Goal: Contribute content: Add original content to the website for others to see

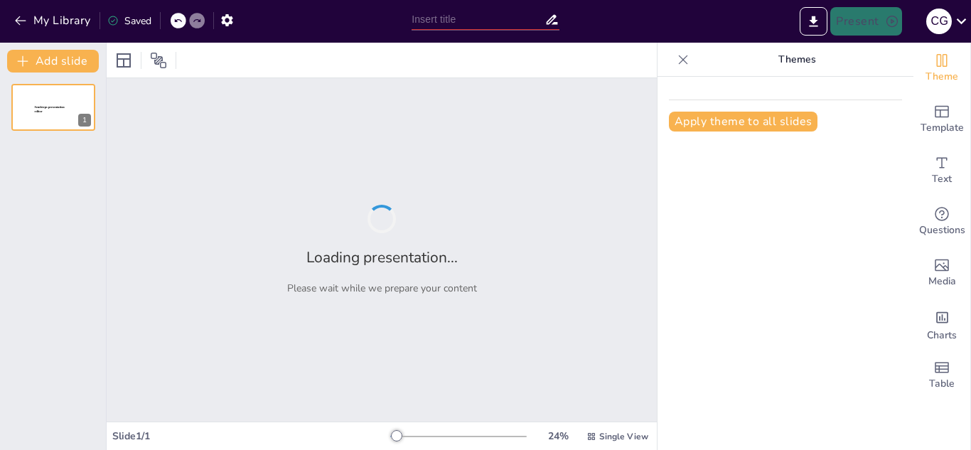
type input "Estrategias para el Desarrollo Comunitario en la Ruta Gigantes"
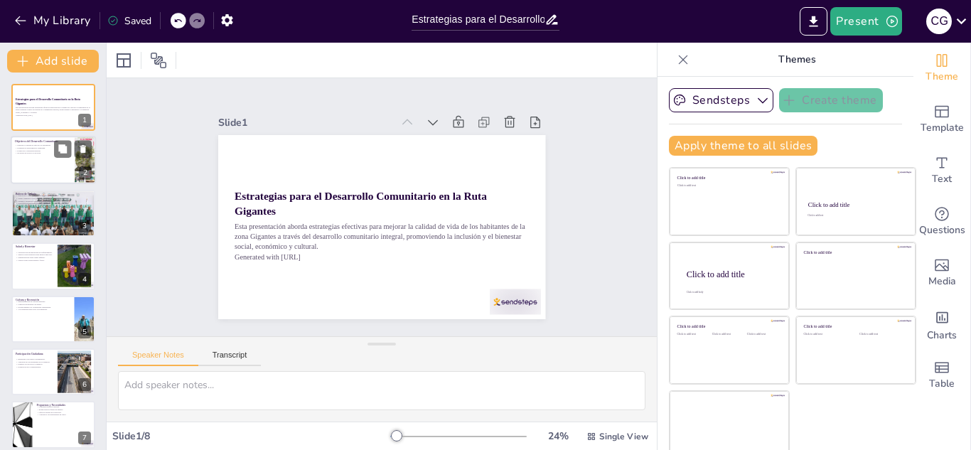
click at [44, 158] on div at bounding box center [53, 161] width 85 height 48
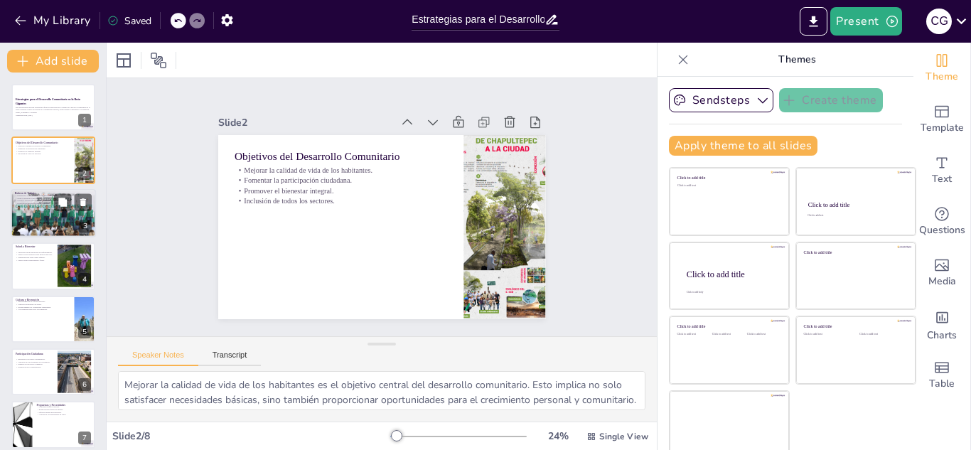
click at [46, 215] on div at bounding box center [53, 213] width 85 height 57
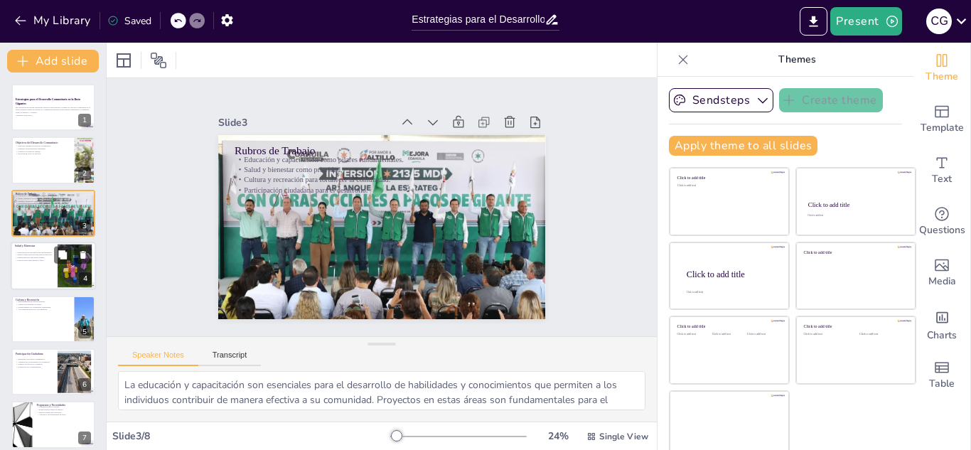
click at [46, 264] on div at bounding box center [53, 266] width 85 height 48
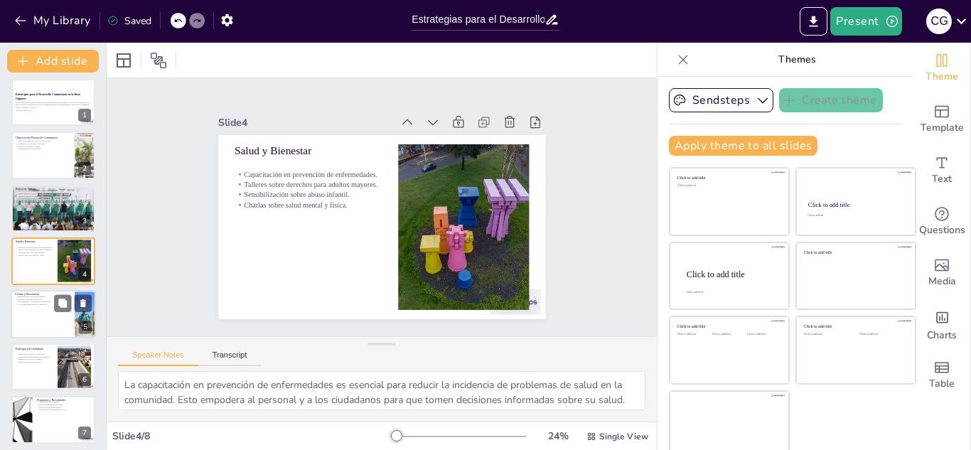
click at [47, 314] on div at bounding box center [53, 314] width 85 height 48
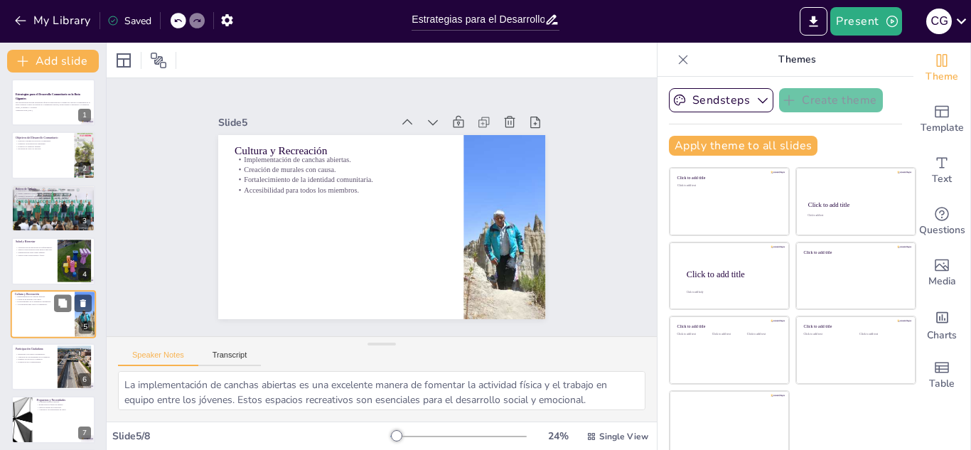
scroll to position [58, 0]
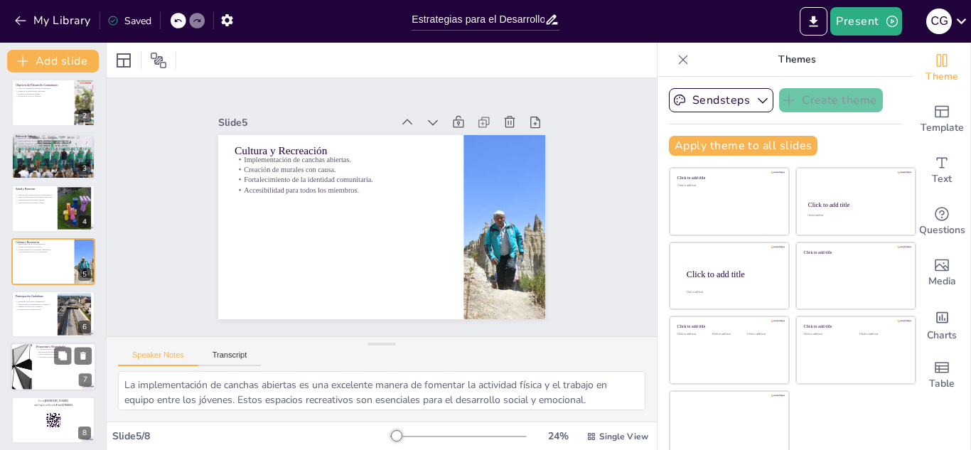
click at [47, 363] on div at bounding box center [53, 367] width 85 height 48
type textarea "Compartir talleres exitosos entre centros permite maximizar recursos y conocimi…"
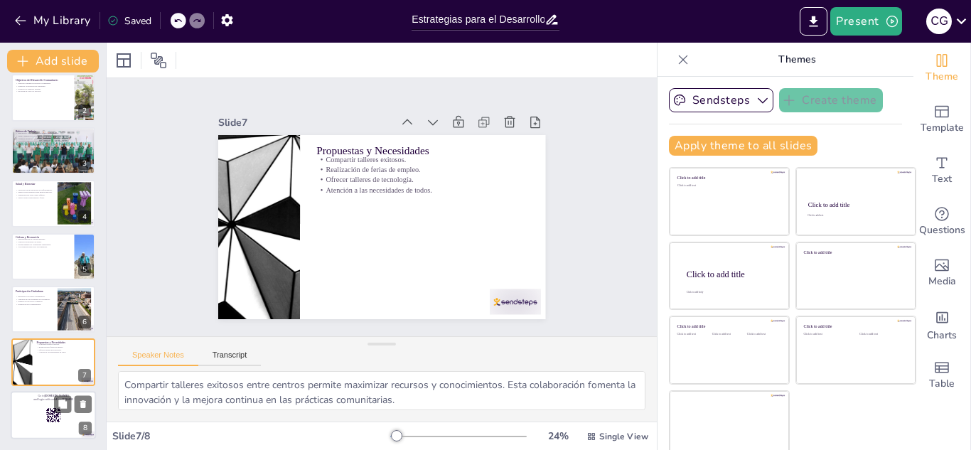
click at [42, 420] on div at bounding box center [53, 415] width 85 height 48
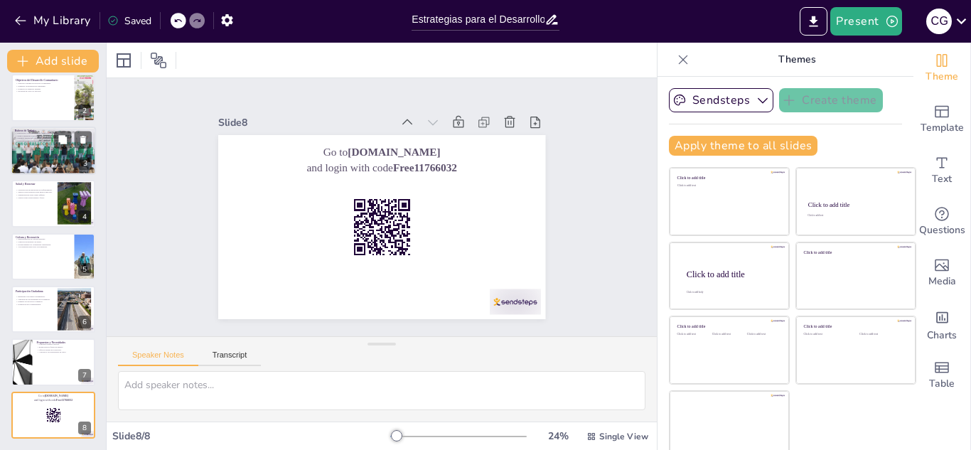
click at [64, 150] on div at bounding box center [53, 150] width 85 height 57
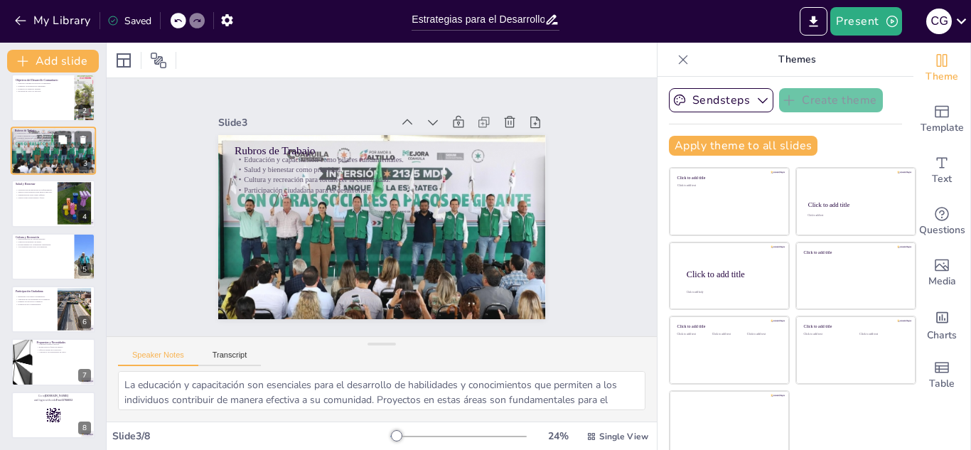
scroll to position [0, 0]
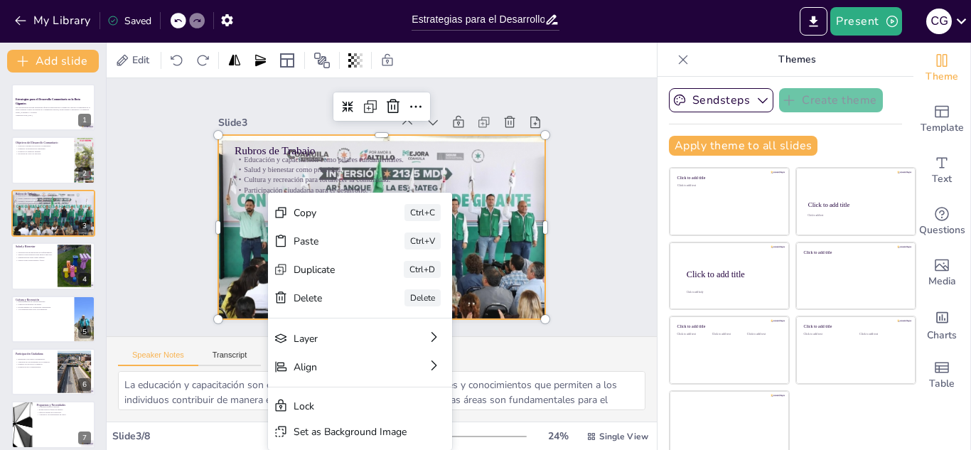
click at [498, 356] on div "Speaker Notes Transcript" at bounding box center [382, 354] width 550 height 34
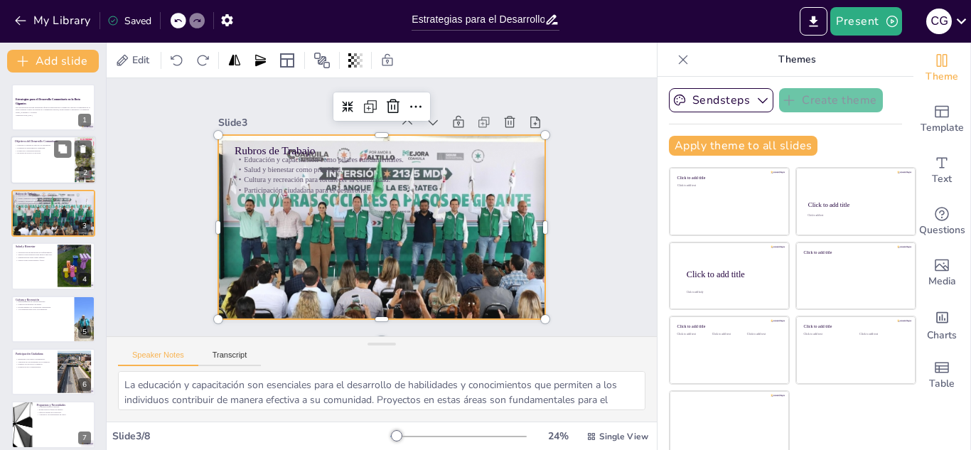
click at [42, 147] on p "Fomentar la participación ciudadana." at bounding box center [42, 148] width 55 height 3
type textarea "Mejorar la calidad de vida de los habitantes es el objetivo central del desarro…"
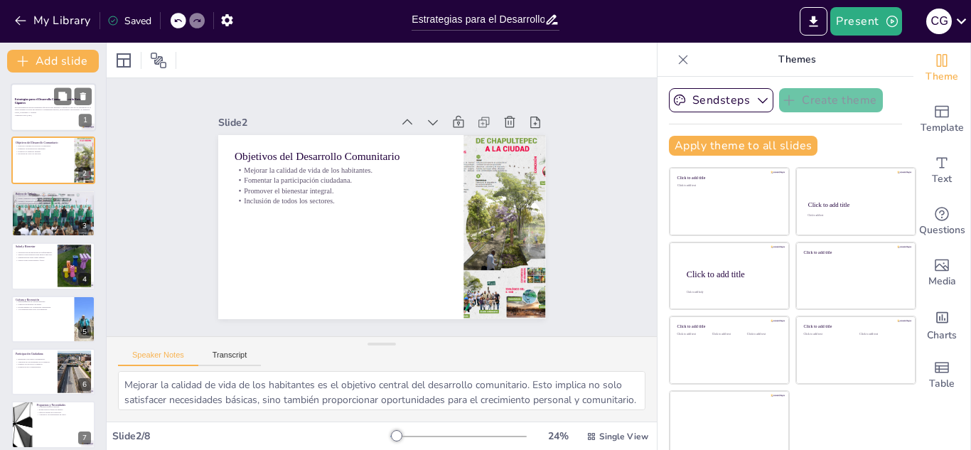
click at [46, 119] on div at bounding box center [53, 107] width 85 height 48
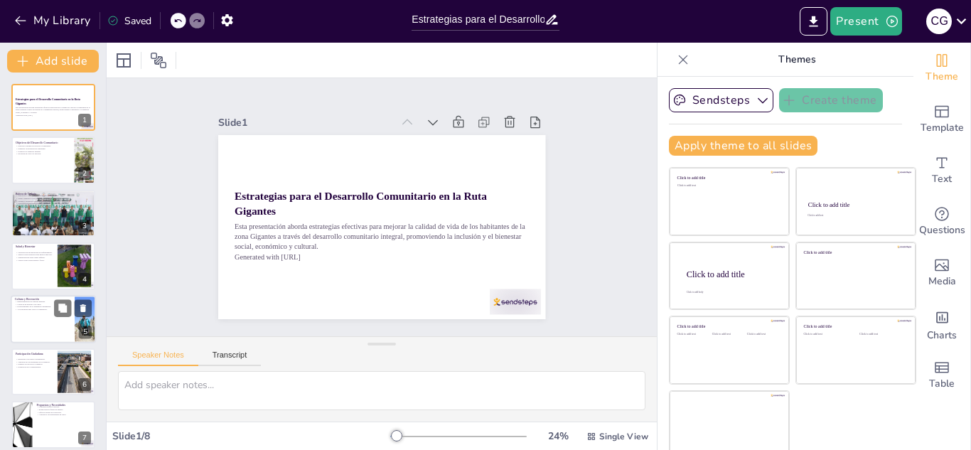
click at [54, 319] on div at bounding box center [53, 319] width 85 height 48
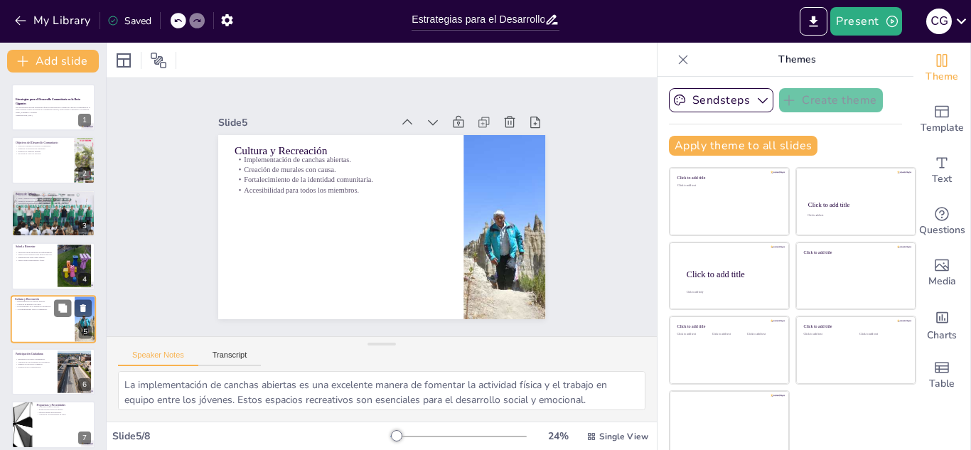
scroll to position [58, 0]
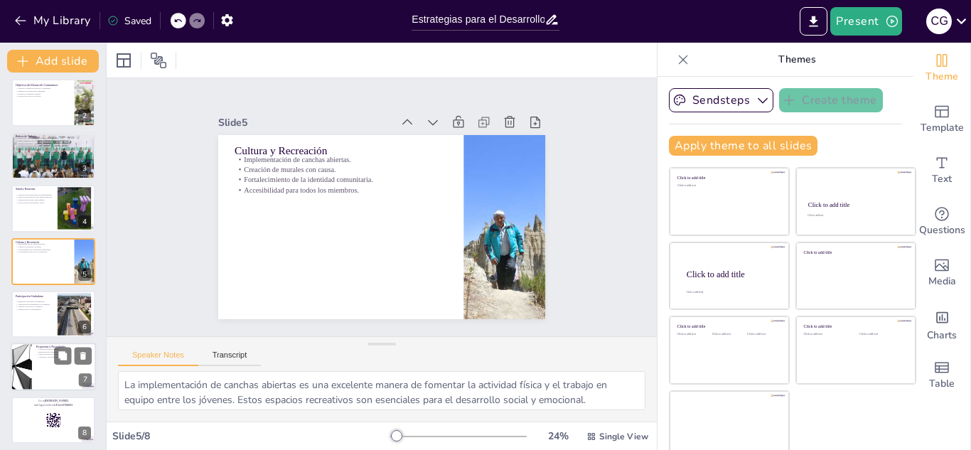
click at [48, 373] on div at bounding box center [53, 367] width 85 height 48
type textarea "Compartir talleres exitosos entre centros permite maximizar recursos y conocimi…"
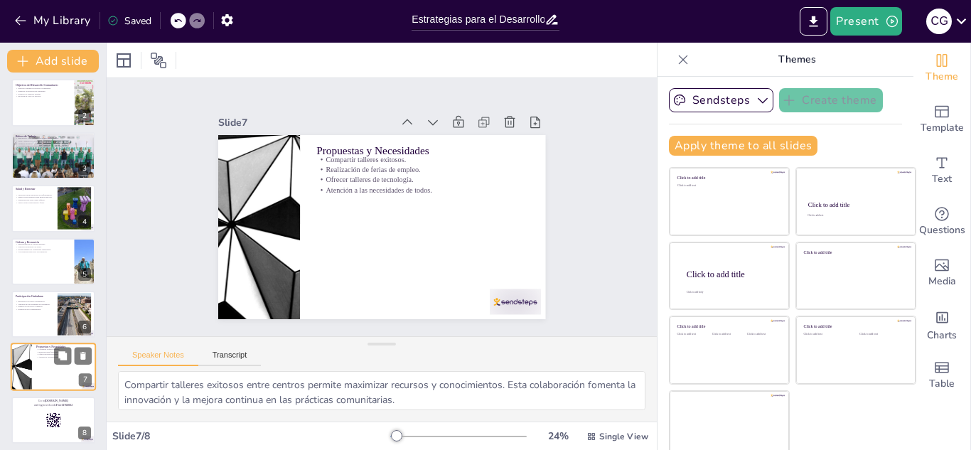
scroll to position [63, 0]
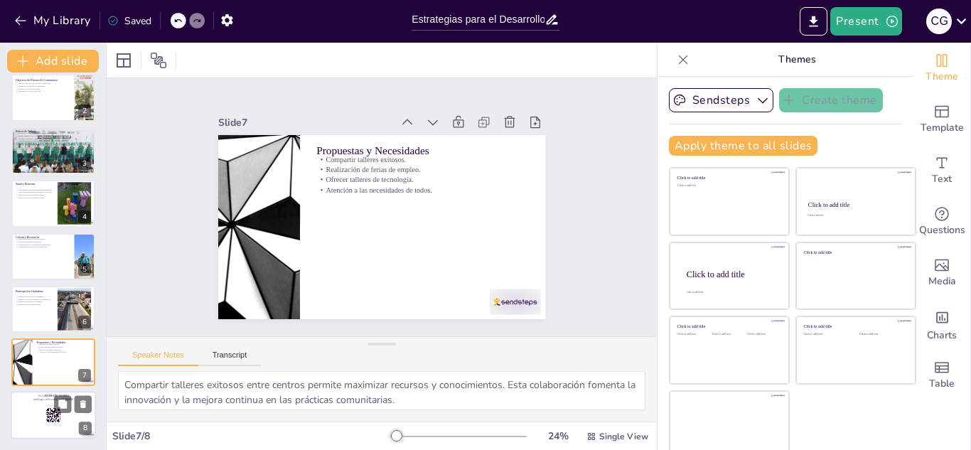
click at [47, 416] on rect at bounding box center [47, 416] width 1 height 1
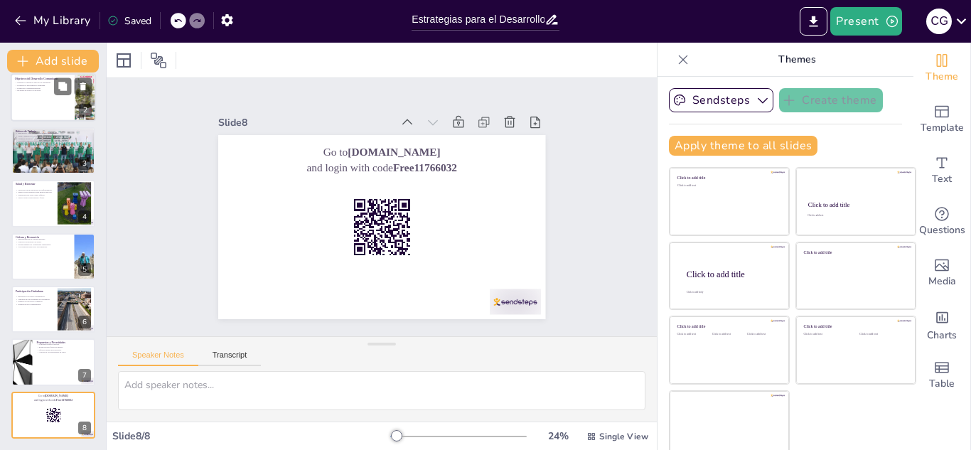
click at [36, 102] on div at bounding box center [53, 98] width 85 height 48
type textarea "Mejorar la calidad de vida de los habitantes es el objetivo central del desarro…"
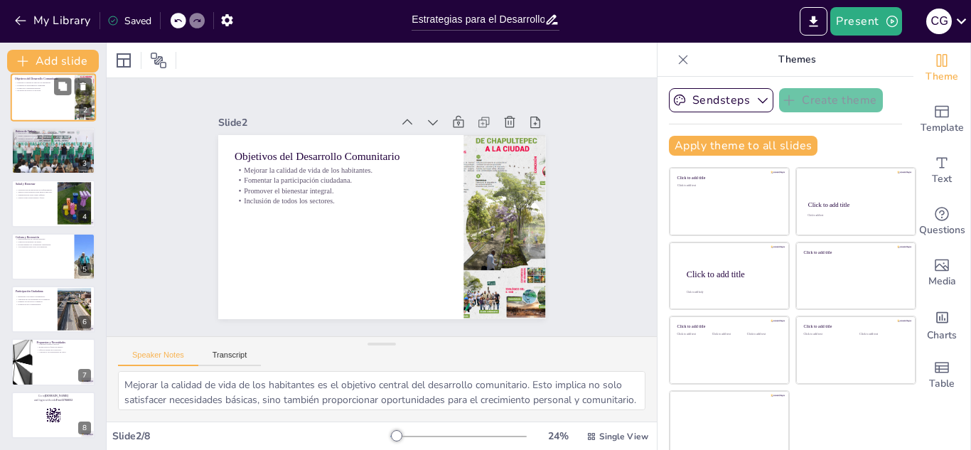
scroll to position [0, 0]
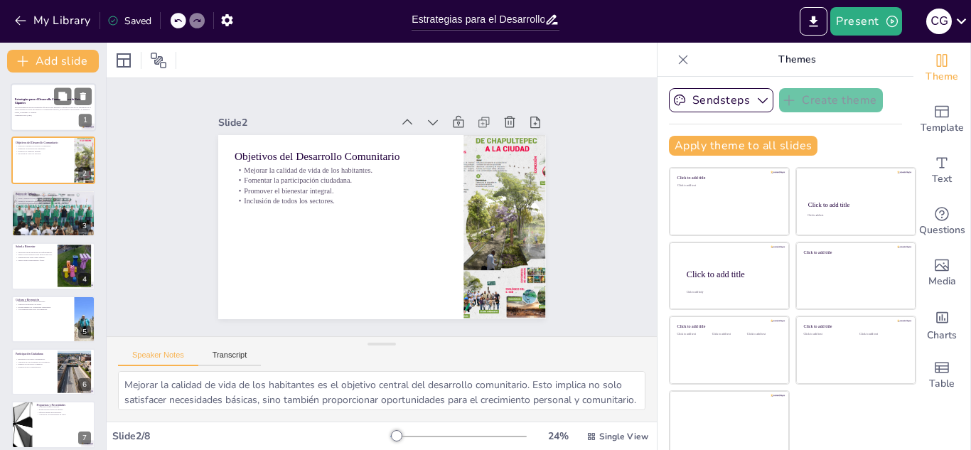
click at [60, 109] on p "Esta presentación aborda estrategias efectivas para mejorar la calidad de vida …" at bounding box center [53, 110] width 77 height 8
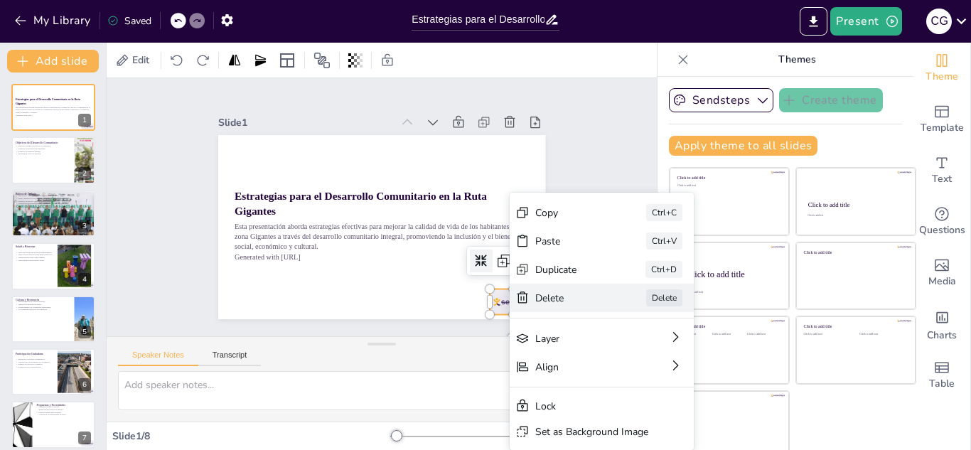
click at [600, 420] on div "Delete" at bounding box center [636, 434] width 73 height 28
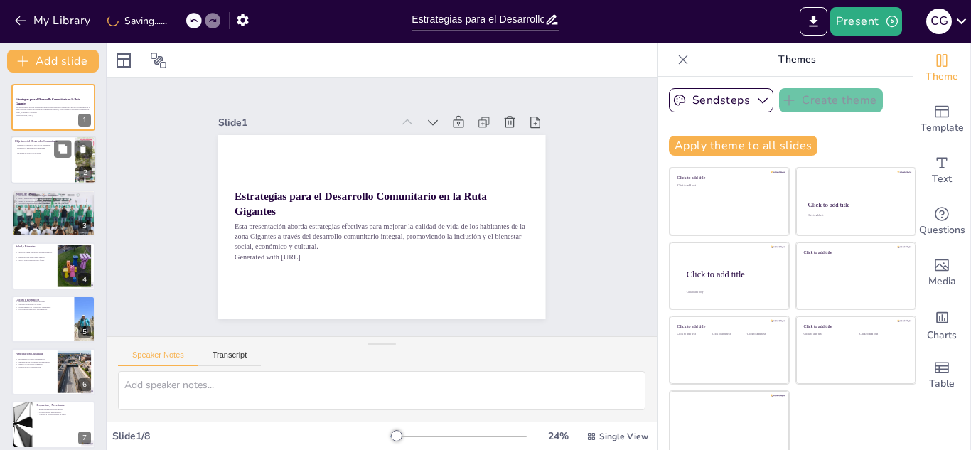
click at [62, 161] on div at bounding box center [53, 161] width 85 height 48
type textarea "Mejorar la calidad de vida de los habitantes es el objetivo central del desarro…"
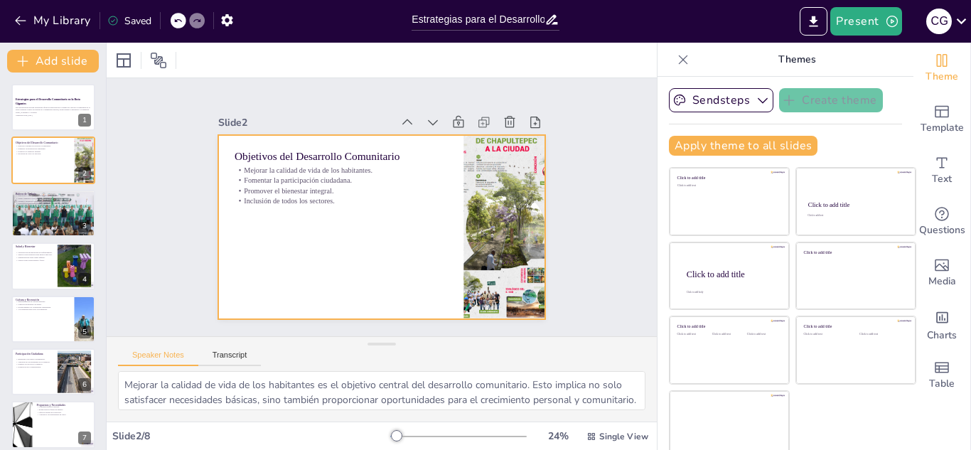
click at [335, 272] on div at bounding box center [362, 209] width 218 height 345
click at [348, 264] on div at bounding box center [377, 226] width 358 height 248
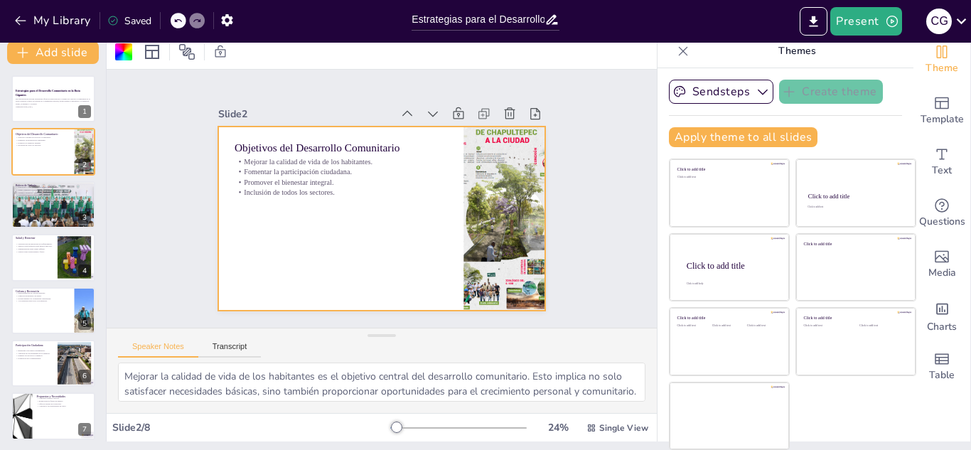
click at [371, 205] on div at bounding box center [377, 218] width 358 height 248
click at [275, 171] on p "Fomentar la participación ciudadana." at bounding box center [364, 154] width 179 height 134
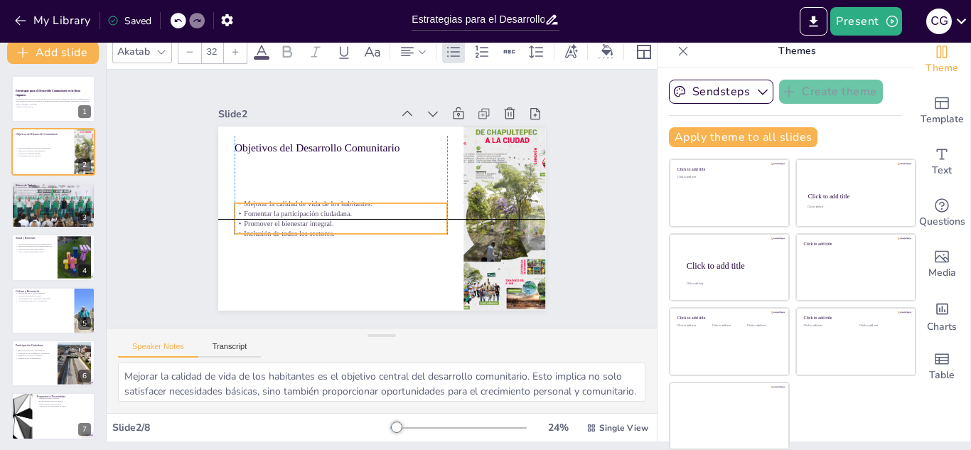
drag, startPoint x: 341, startPoint y: 191, endPoint x: 344, endPoint y: 235, distance: 43.5
click at [344, 235] on p "Inclusión de todos los sectores." at bounding box center [341, 234] width 213 height 10
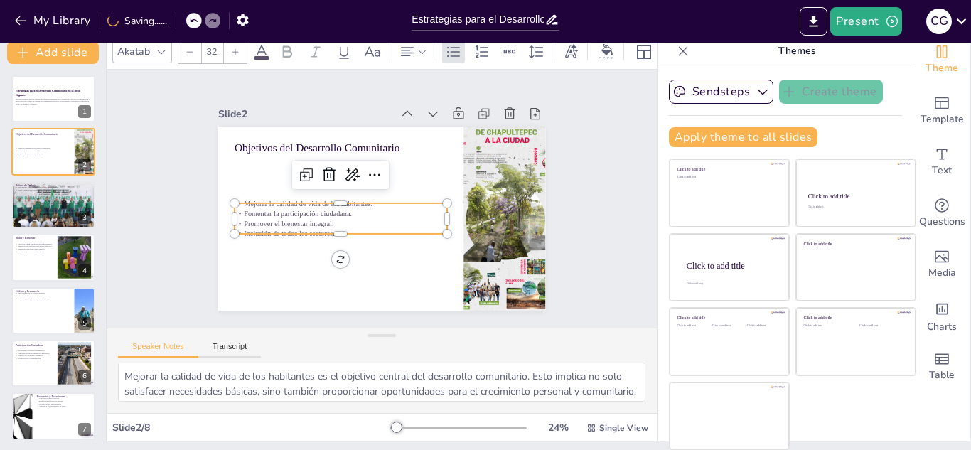
click at [336, 227] on p "Promover el bienestar integral." at bounding box center [337, 215] width 211 height 54
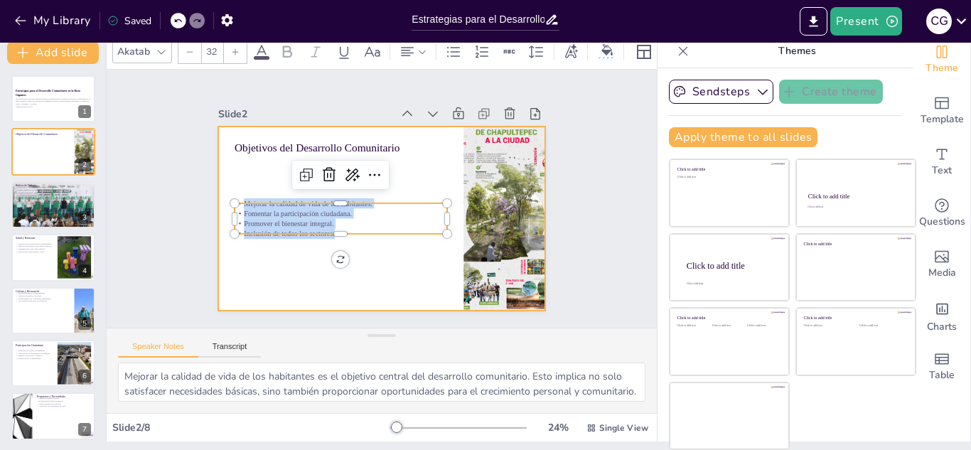
drag, startPoint x: 244, startPoint y: 206, endPoint x: 334, endPoint y: 241, distance: 96.1
click at [334, 241] on div "Objetivos del Desarrollo Comunitario Mejorar la calidad de vida de los habitant…" at bounding box center [374, 217] width 374 height 302
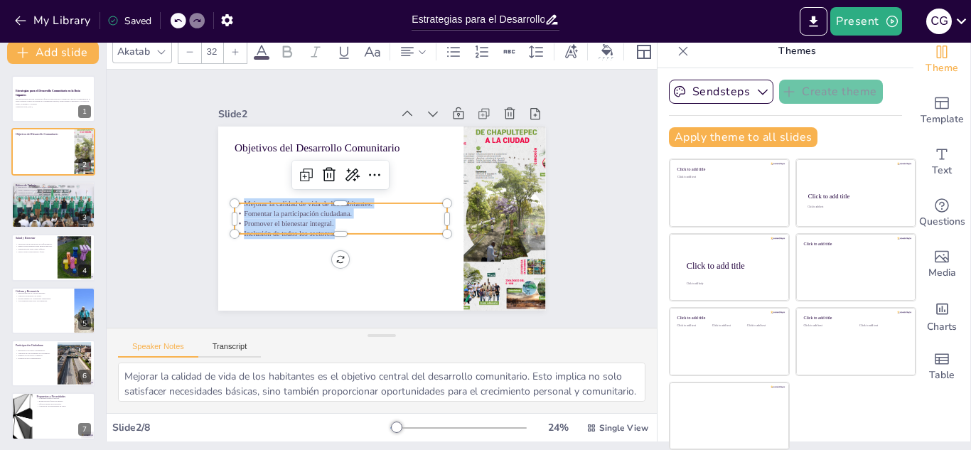
click at [233, 52] on icon at bounding box center [235, 52] width 9 height 9
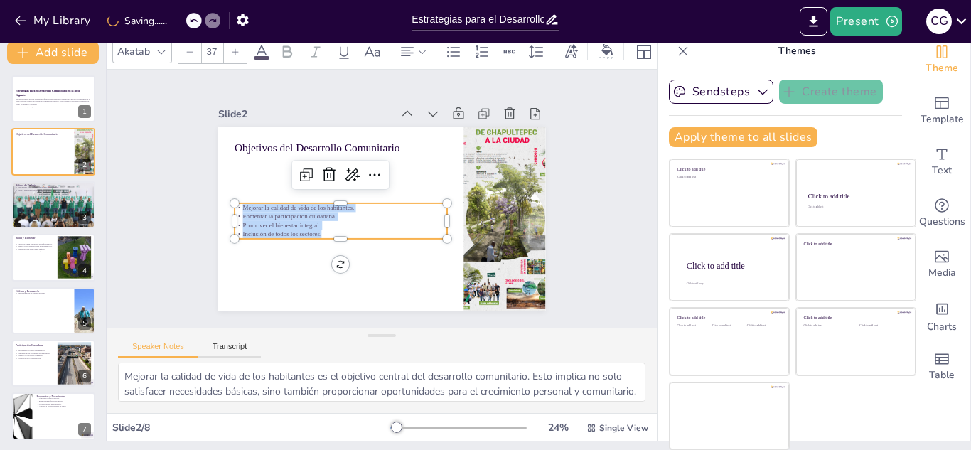
click at [233, 52] on icon at bounding box center [235, 52] width 9 height 9
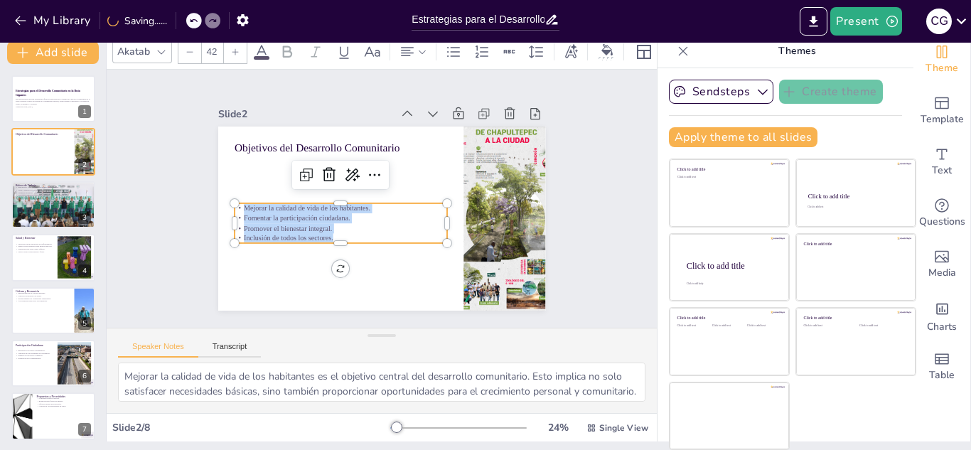
click at [233, 52] on icon at bounding box center [235, 52] width 9 height 9
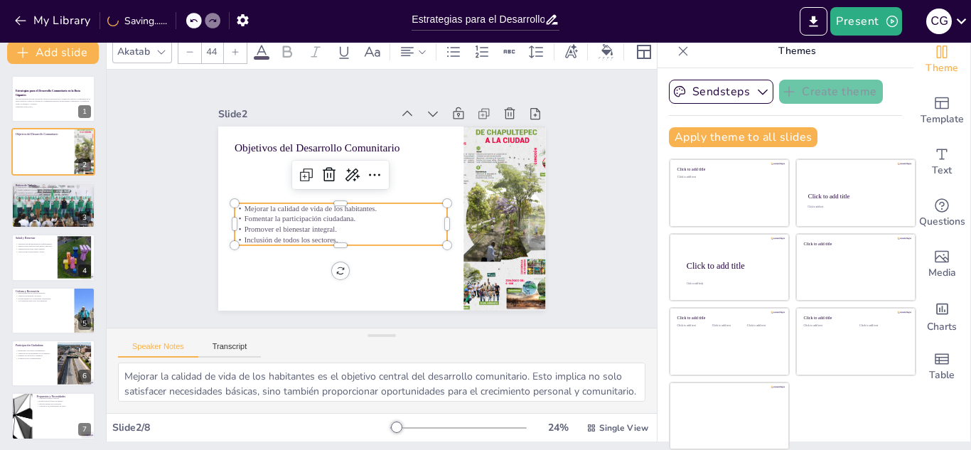
click at [233, 52] on icon at bounding box center [235, 52] width 9 height 9
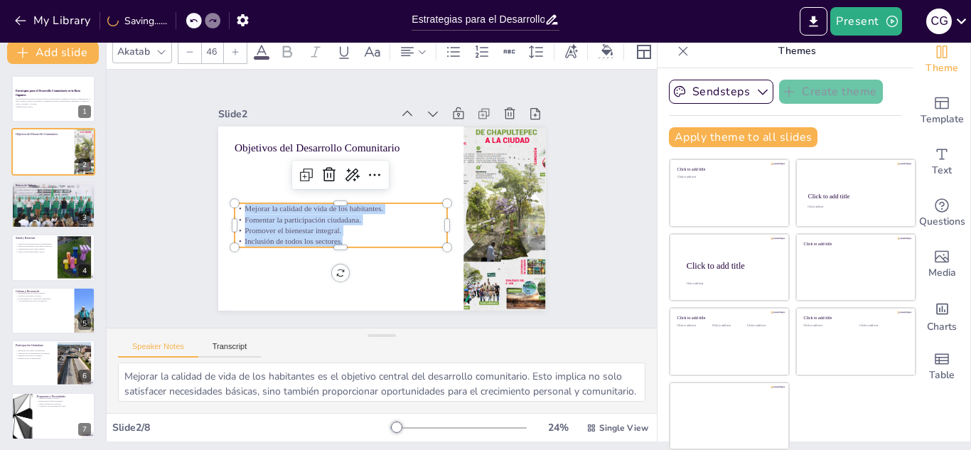
click at [233, 52] on icon at bounding box center [235, 52] width 9 height 9
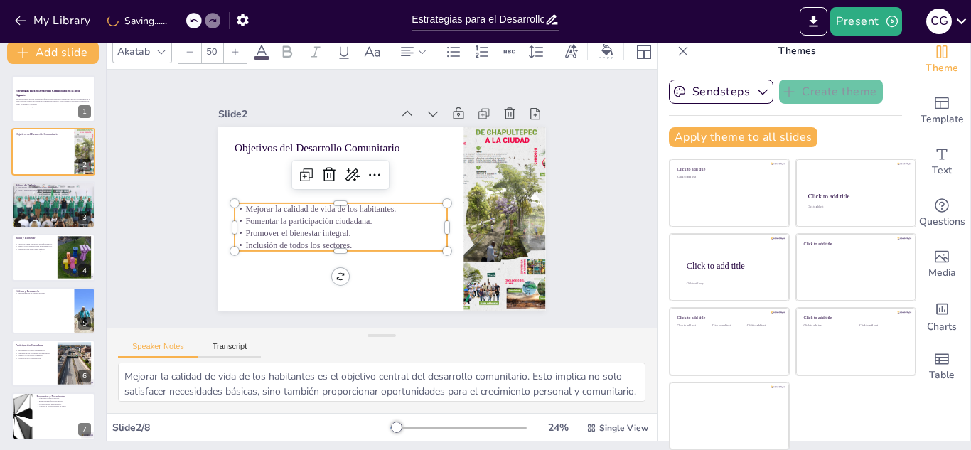
click at [233, 52] on icon at bounding box center [235, 52] width 9 height 9
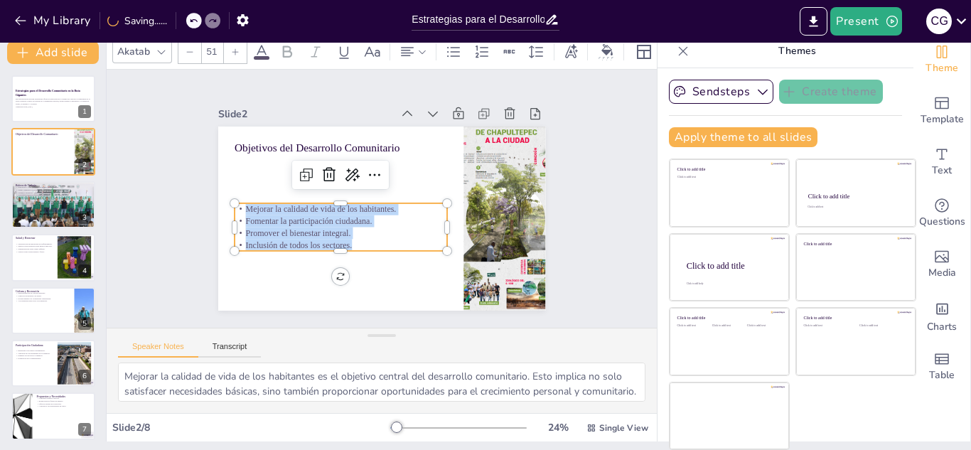
click at [233, 52] on icon at bounding box center [235, 52] width 9 height 9
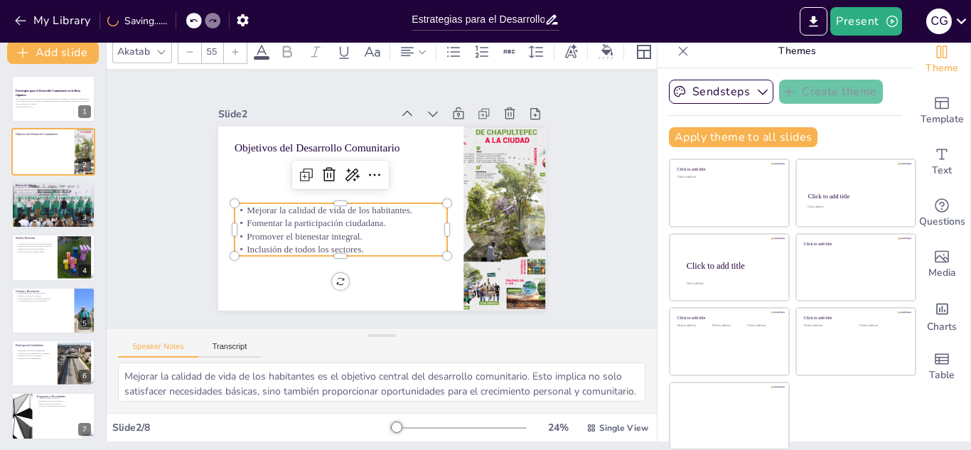
click at [233, 52] on icon at bounding box center [235, 52] width 9 height 9
type input "56"
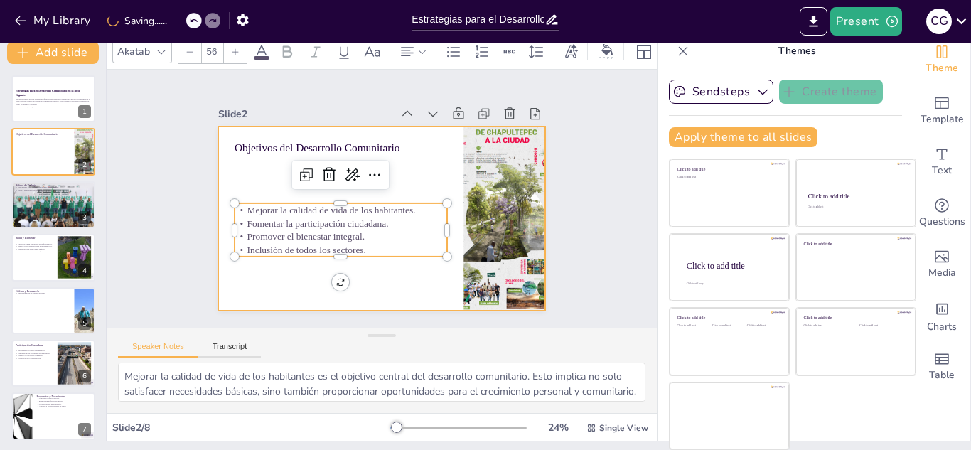
click at [284, 286] on div at bounding box center [375, 218] width 368 height 277
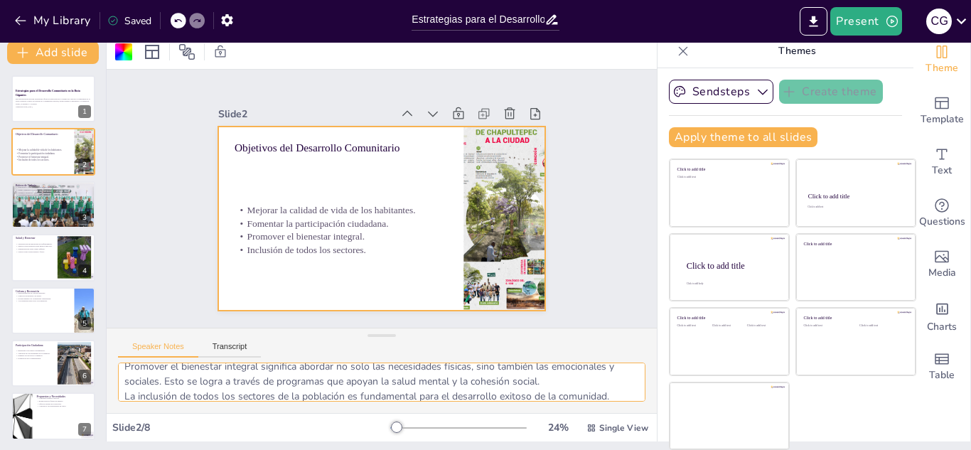
scroll to position [123, 0]
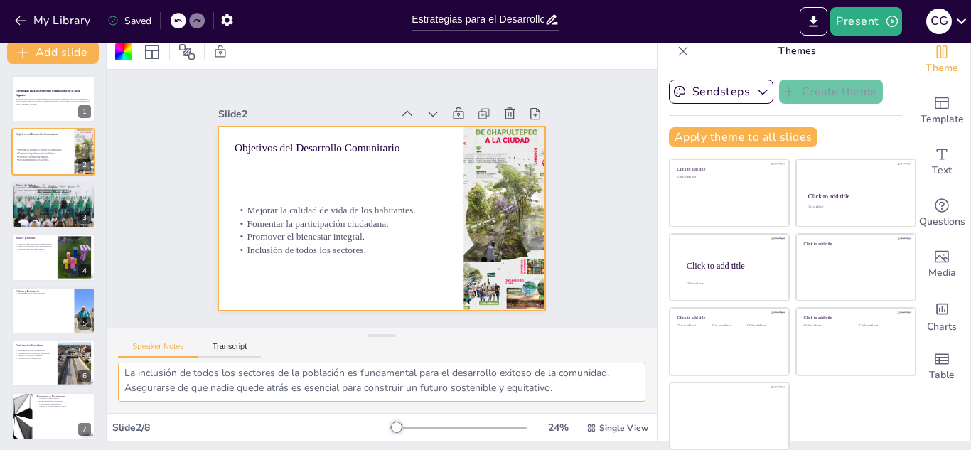
drag, startPoint x: 126, startPoint y: 378, endPoint x: 557, endPoint y: 397, distance: 431.4
click at [557, 397] on textarea "Mejorar la calidad de vida de los habitantes es el objetivo central del desarro…" at bounding box center [382, 382] width 528 height 39
click at [286, 270] on div at bounding box center [377, 218] width 358 height 248
click at [343, 277] on div at bounding box center [377, 218] width 358 height 248
click at [341, 276] on div at bounding box center [377, 218] width 358 height 248
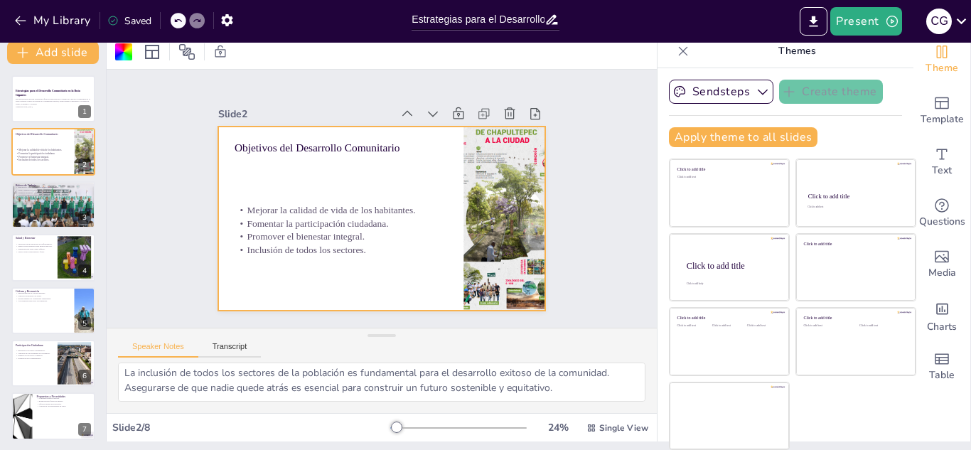
click at [341, 276] on div at bounding box center [380, 219] width 345 height 218
click at [275, 263] on div at bounding box center [377, 218] width 358 height 248
click at [262, 279] on div at bounding box center [375, 218] width 368 height 277
click at [262, 279] on div at bounding box center [377, 218] width 358 height 248
click at [297, 258] on div at bounding box center [377, 218] width 358 height 248
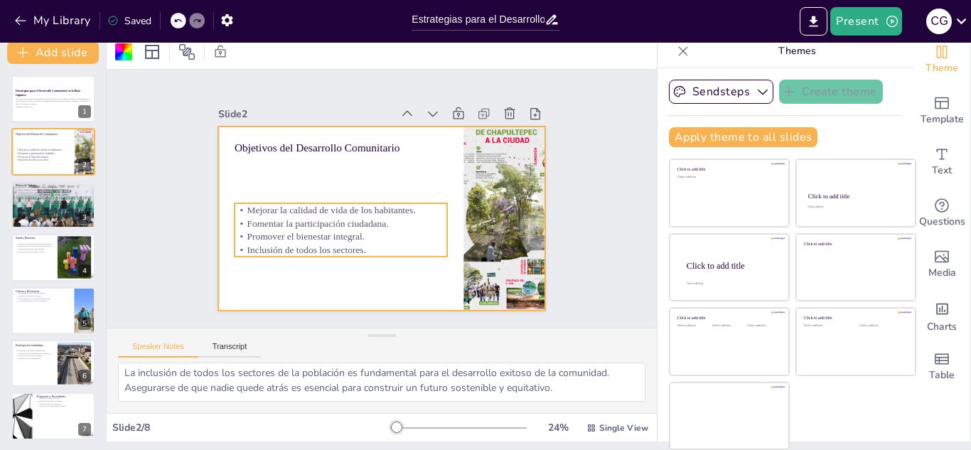
click at [368, 250] on p "Inclusión de todos los sectores." at bounding box center [341, 250] width 213 height 14
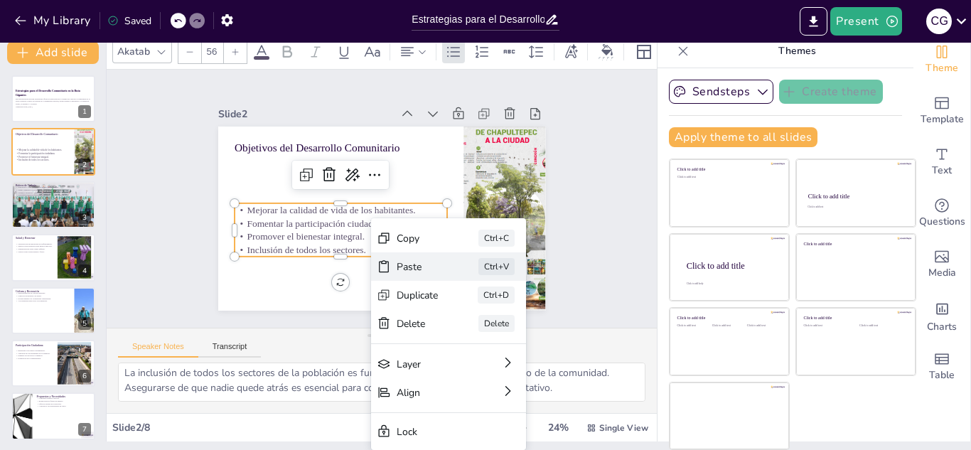
click at [488, 341] on div "Paste" at bounding box center [509, 350] width 43 height 18
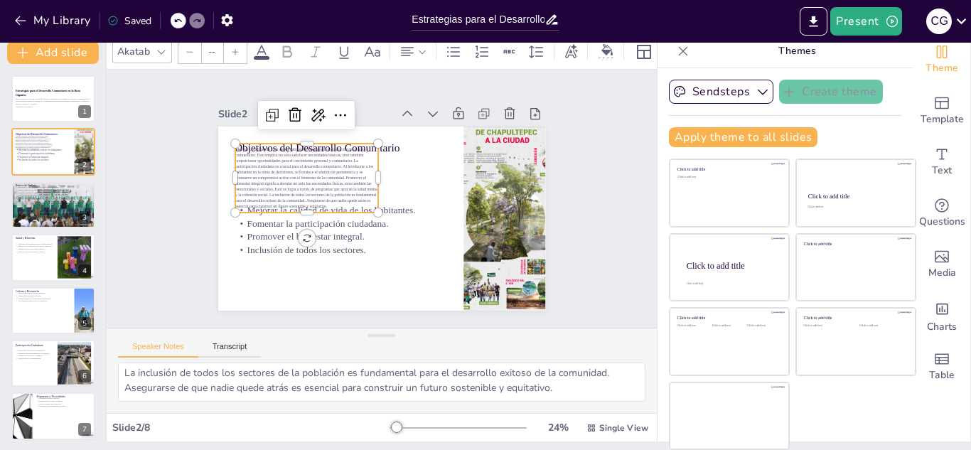
type input "24"
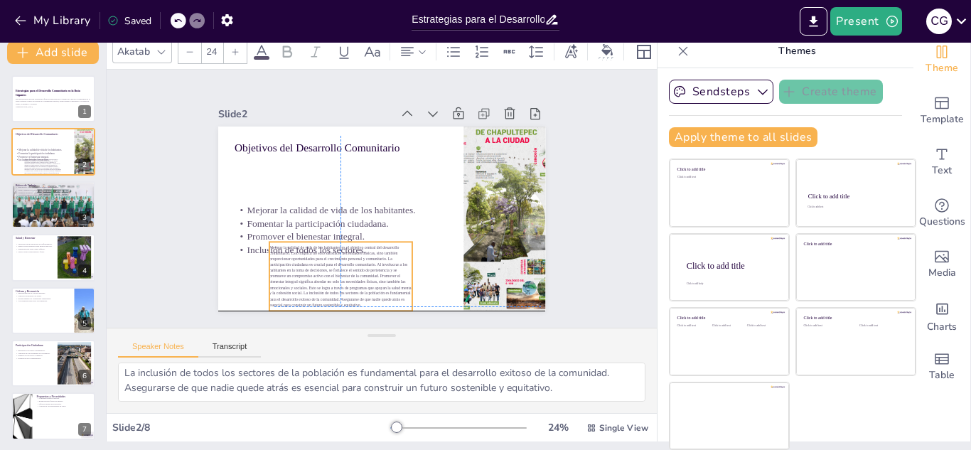
drag, startPoint x: 273, startPoint y: 175, endPoint x: 312, endPoint y: 270, distance: 102.4
click at [312, 270] on span "Mejorar la calidad de vida de los habitantes es el objetivo central del desarro…" at bounding box center [313, 255] width 145 height 95
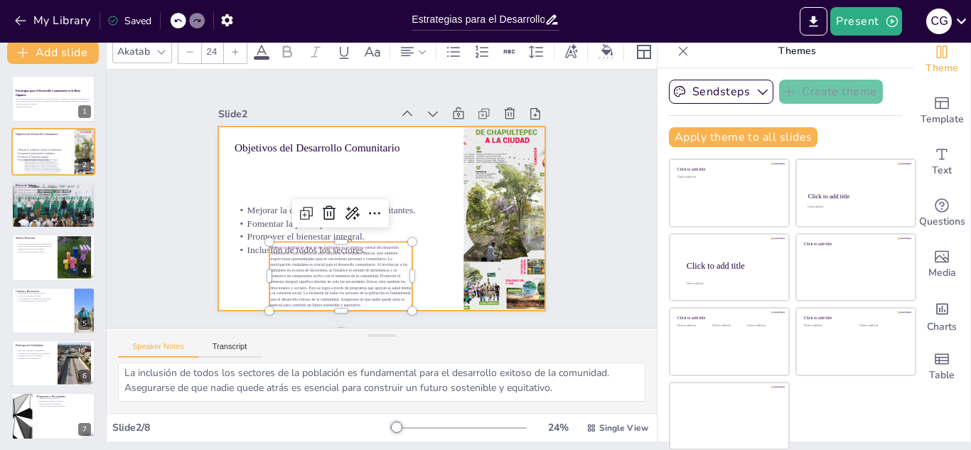
click at [292, 188] on div at bounding box center [375, 218] width 368 height 277
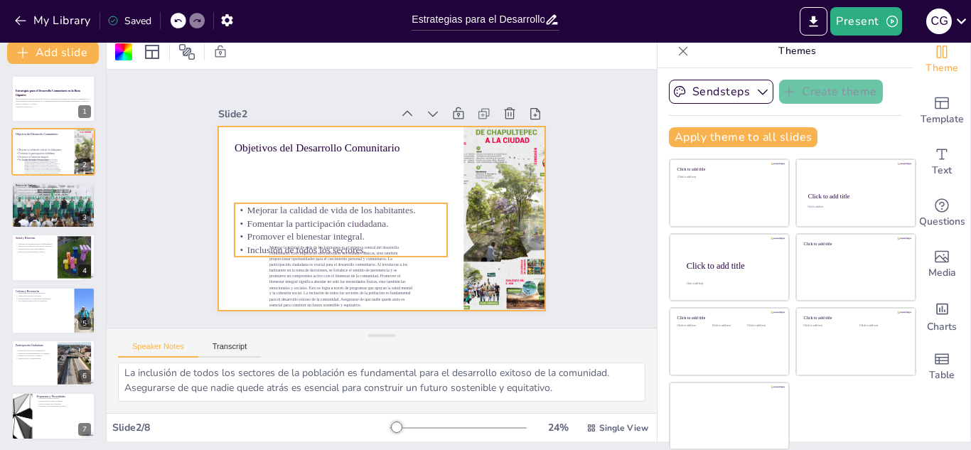
click at [279, 208] on p "Mejorar la calidad de vida de los habitantes." at bounding box center [339, 202] width 211 height 58
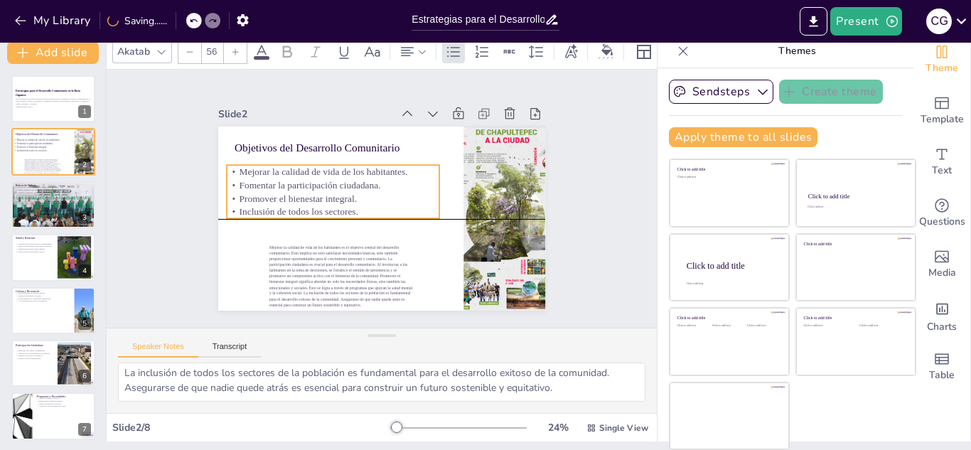
drag, startPoint x: 279, startPoint y: 208, endPoint x: 271, endPoint y: 165, distance: 43.4
click at [271, 165] on p "Mejorar la calidad de vida de los habitantes." at bounding box center [333, 172] width 213 height 14
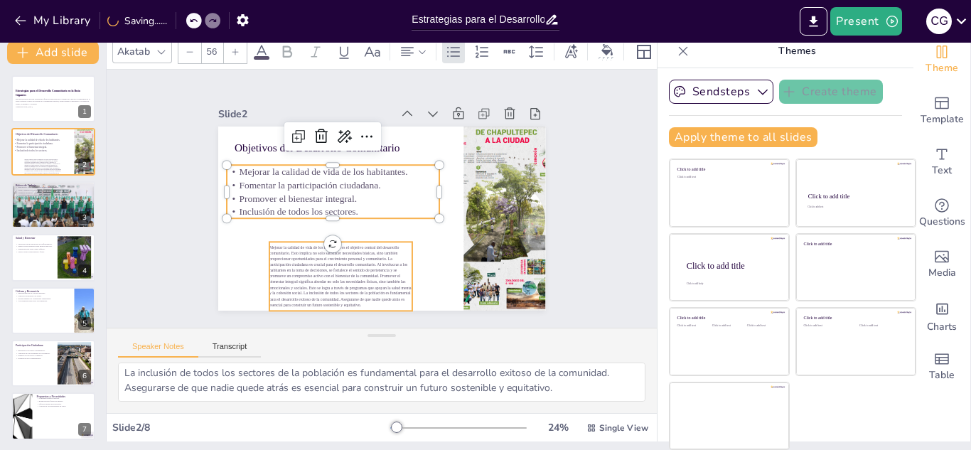
click at [297, 268] on span "Mejorar la calidad de vida de los habitantes es el objetivo central del desarro…" at bounding box center [322, 262] width 144 height 83
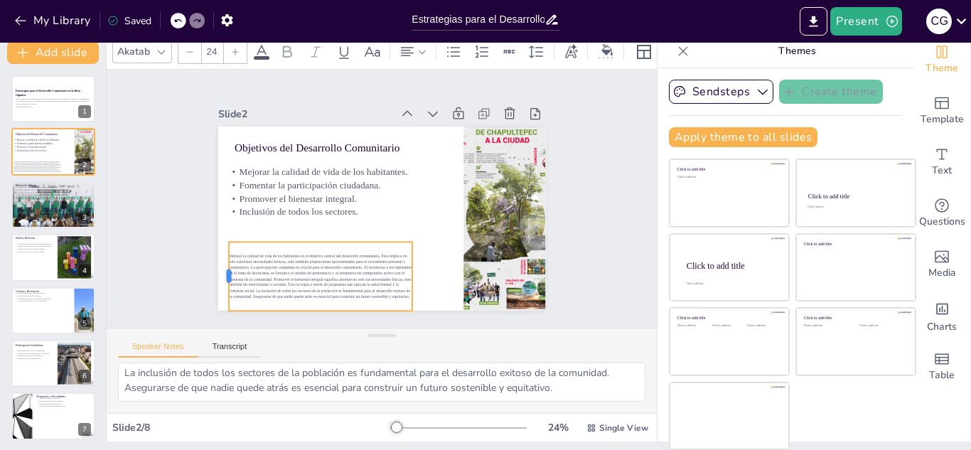
drag, startPoint x: 268, startPoint y: 277, endPoint x: 228, endPoint y: 270, distance: 41.2
click at [225, 270] on div at bounding box center [216, 260] width 18 height 70
drag, startPoint x: 412, startPoint y: 277, endPoint x: 458, endPoint y: 273, distance: 45.7
click at [458, 273] on div at bounding box center [451, 285] width 18 height 70
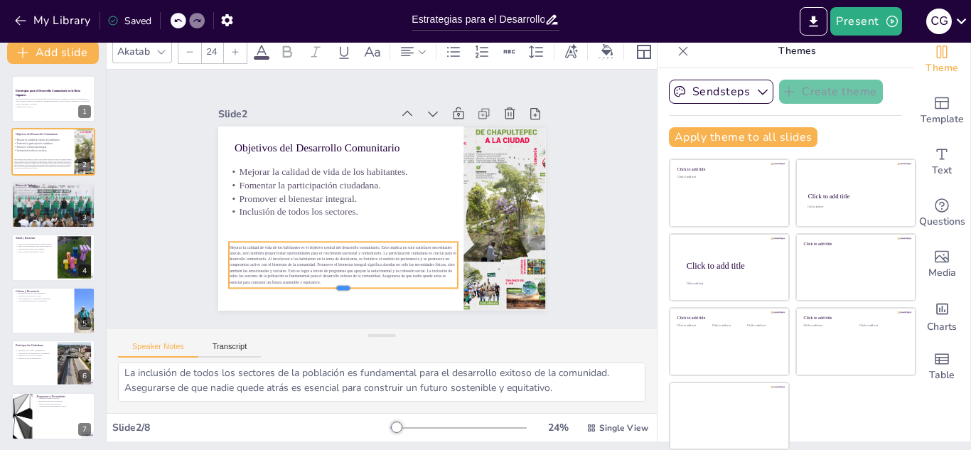
drag, startPoint x: 343, startPoint y: 311, endPoint x: 338, endPoint y: 289, distance: 23.3
click at [338, 289] on div at bounding box center [324, 283] width 227 height 59
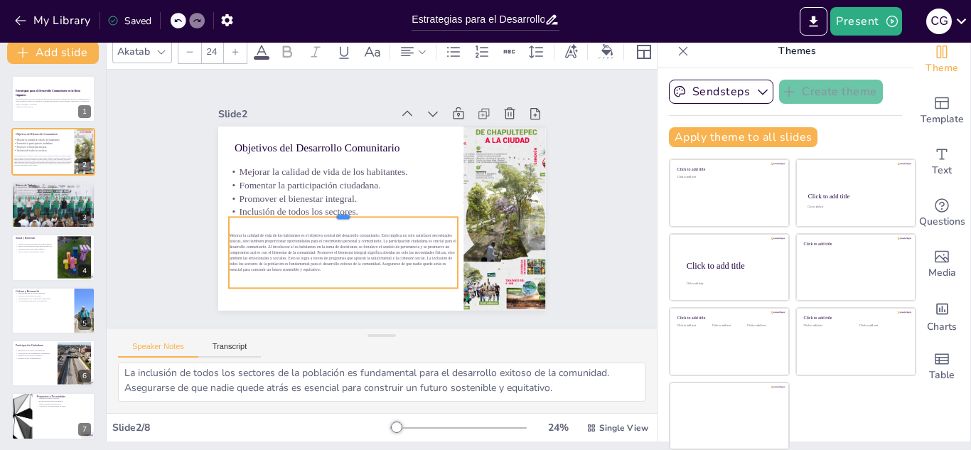
drag, startPoint x: 341, startPoint y: 240, endPoint x: 339, endPoint y: 215, distance: 24.9
click at [339, 215] on div at bounding box center [342, 208] width 229 height 36
click at [321, 255] on span "Mejorar la calidad de vida de los habitantes es el objetivo central del desarro…" at bounding box center [327, 233] width 227 height 99
click at [321, 255] on span "Mejorar la calidad de vida de los habitantes es el objetivo central del desarro…" at bounding box center [331, 240] width 229 height 78
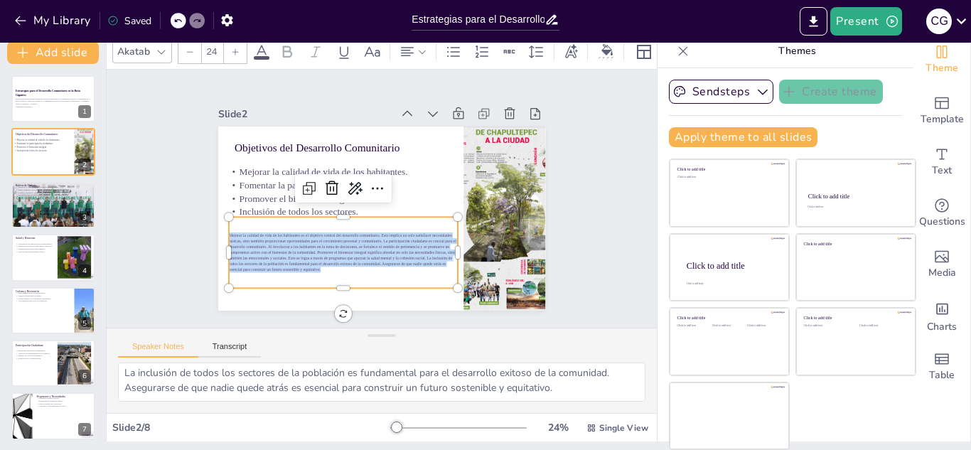
click at [321, 255] on span "Mejorar la calidad de vida de los habitantes es el objetivo central del desarro…" at bounding box center [331, 240] width 229 height 78
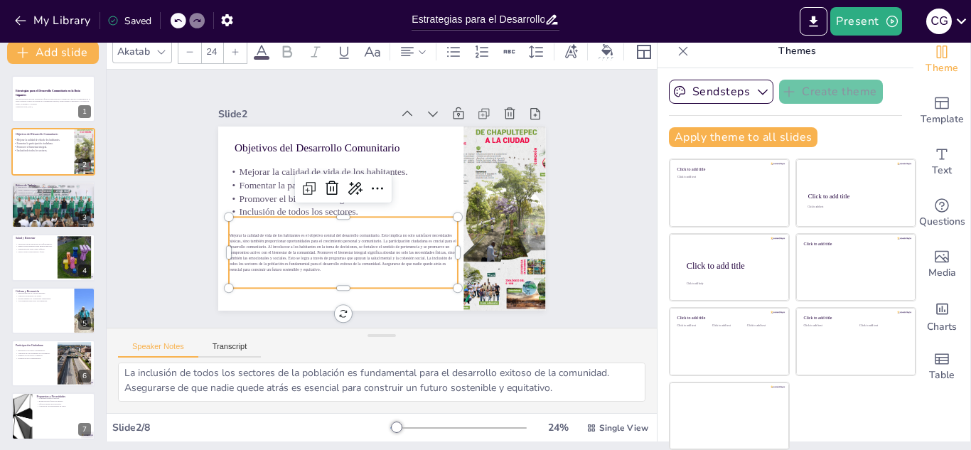
click at [321, 255] on span "Mejorar la calidad de vida de los habitantes es el objetivo central del desarro…" at bounding box center [343, 252] width 228 height 39
click at [321, 255] on span "Mejorar la calidad de vida de los habitantes es el objetivo central del desarro…" at bounding box center [327, 233] width 227 height 98
click at [321, 255] on span "Mejorar la calidad de vida de los habitantes es el objetivo central del desarro…" at bounding box center [331, 240] width 229 height 78
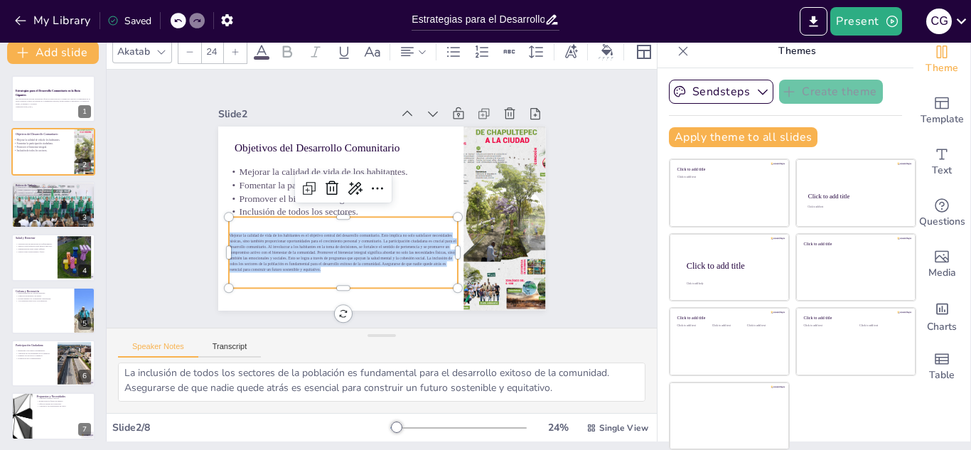
click at [237, 52] on icon at bounding box center [235, 52] width 9 height 9
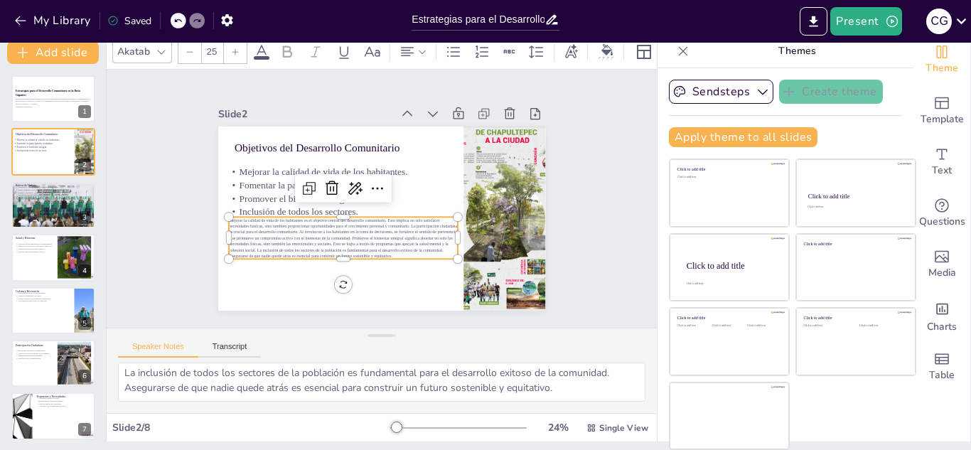
click at [237, 52] on icon at bounding box center [235, 52] width 9 height 9
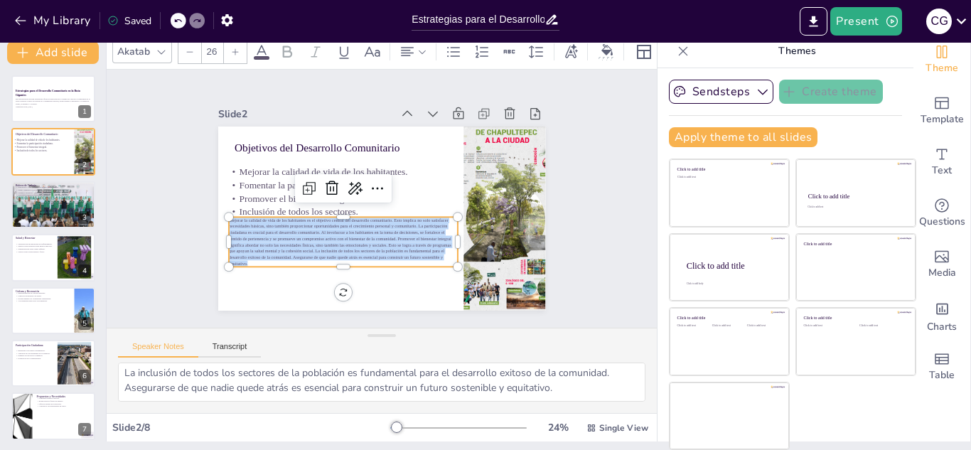
click at [237, 52] on icon at bounding box center [235, 52] width 9 height 9
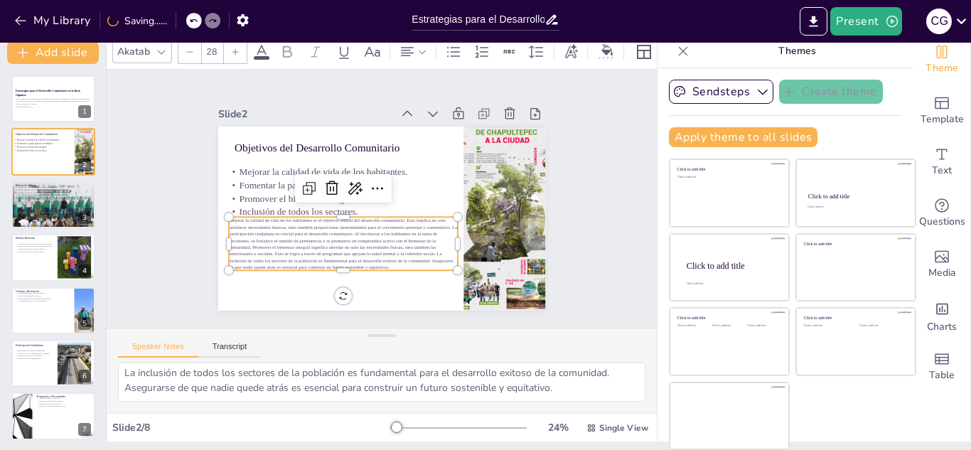
click at [237, 52] on icon at bounding box center [235, 52] width 9 height 9
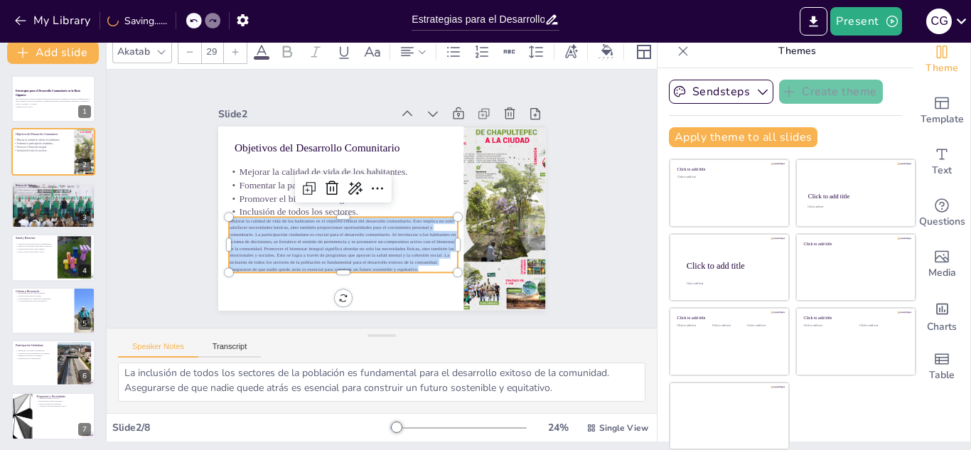
click at [237, 52] on icon at bounding box center [235, 52] width 9 height 9
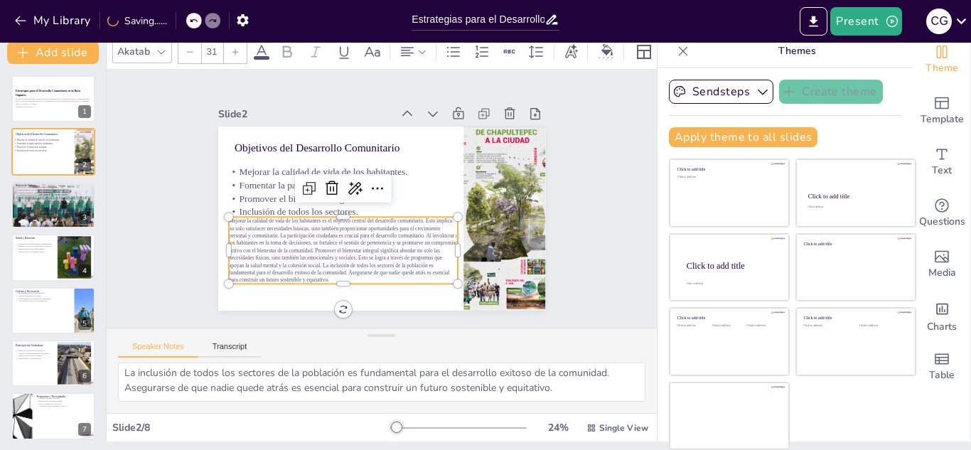
click at [237, 52] on icon at bounding box center [235, 52] width 9 height 9
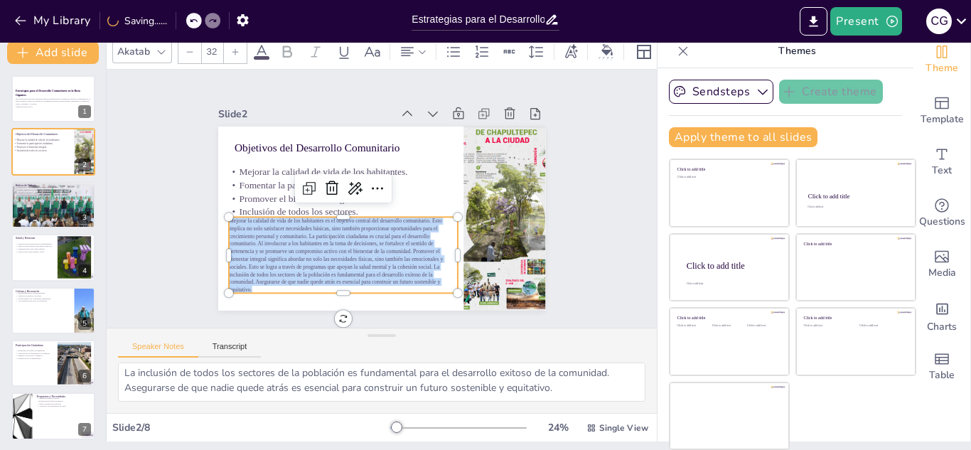
click at [237, 52] on icon at bounding box center [235, 52] width 9 height 9
type input "34"
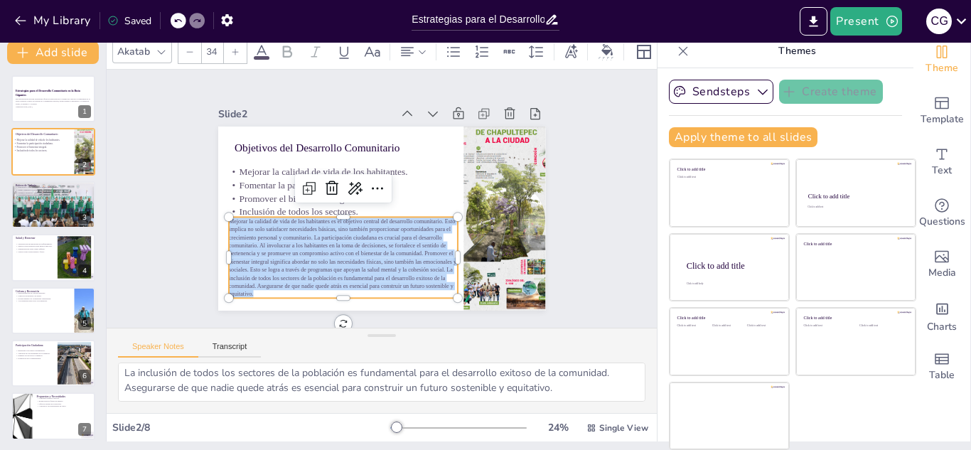
click at [284, 231] on span "Mejorar la calidad de vida de los habitantes es el objetivo central del desarro…" at bounding box center [326, 238] width 240 height 137
